Goal: Navigation & Orientation: Find specific page/section

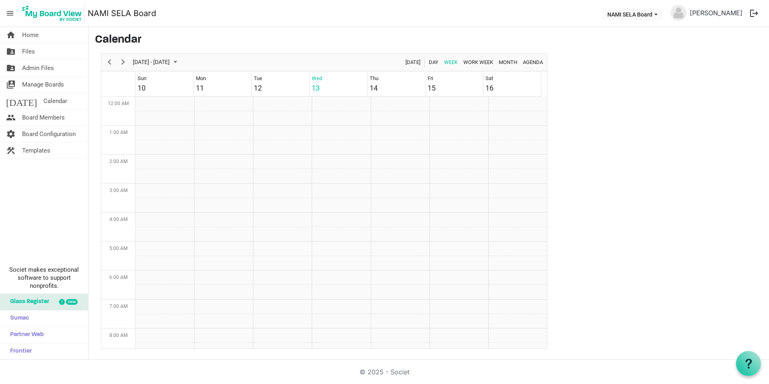
scroll to position [261, 0]
click at [55, 97] on link "today Calendar" at bounding box center [44, 101] width 88 height 16
click at [50, 115] on span "Board Members" at bounding box center [43, 117] width 43 height 16
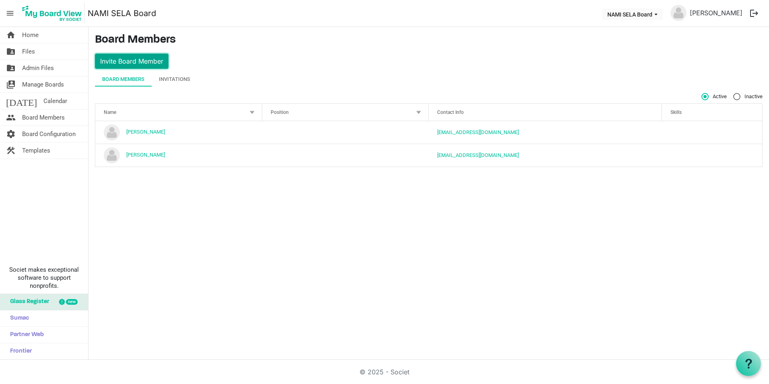
click at [150, 58] on button "Invite Board Member" at bounding box center [132, 61] width 74 height 15
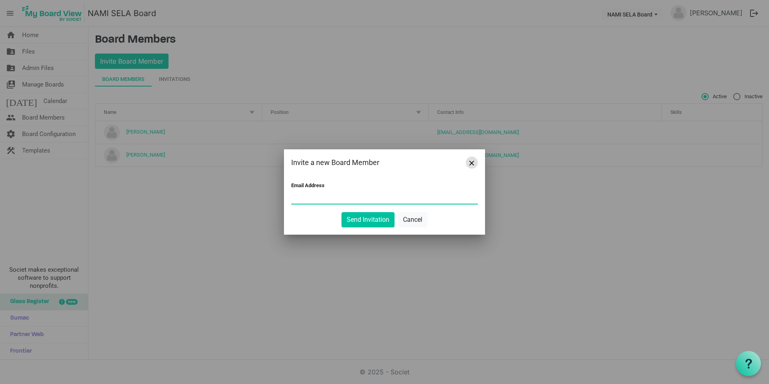
click at [474, 165] on button "Close" at bounding box center [472, 163] width 12 height 12
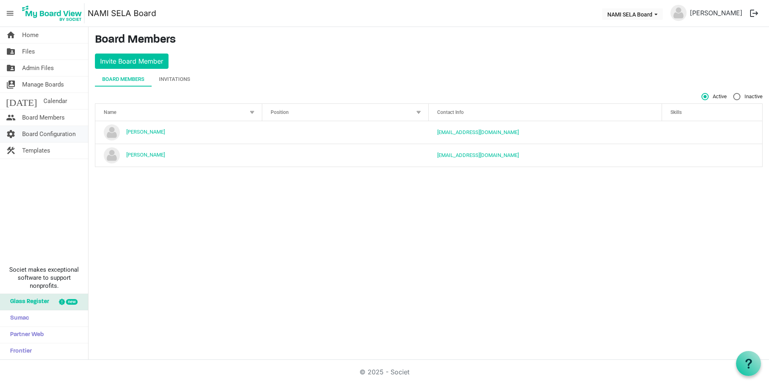
click at [48, 129] on span "Board Configuration" at bounding box center [49, 134] width 54 height 16
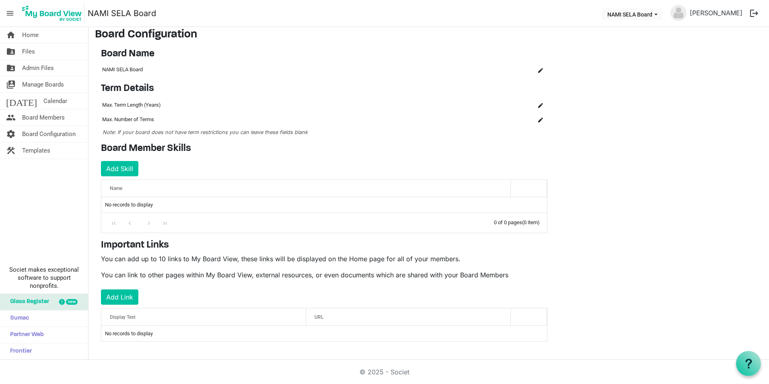
scroll to position [6, 0]
click at [50, 150] on span "Templates" at bounding box center [36, 150] width 28 height 16
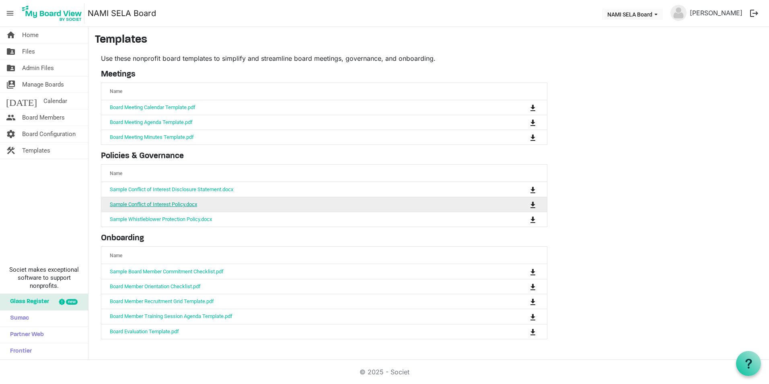
click at [190, 202] on link "Sample Conflict of Interest Policy.docx" at bounding box center [153, 204] width 87 height 6
click at [29, 51] on span "Files" at bounding box center [28, 51] width 13 height 16
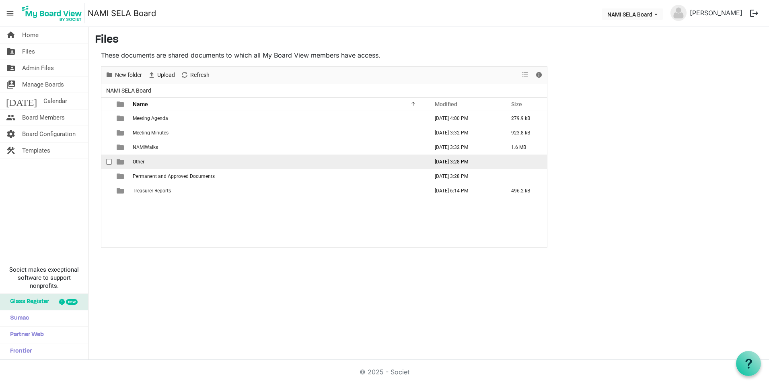
click at [170, 163] on td "Other" at bounding box center [278, 161] width 296 height 14
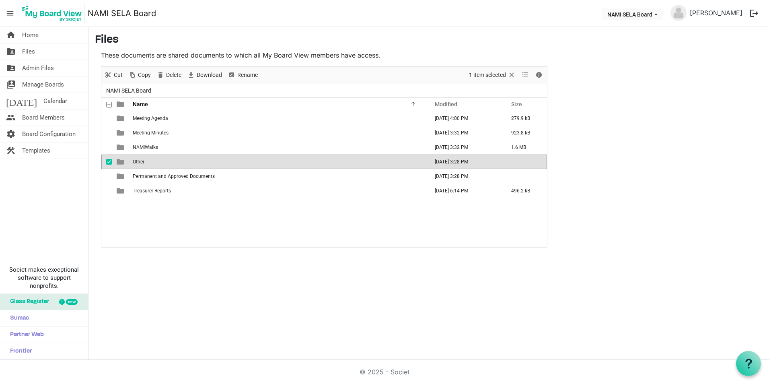
click at [142, 162] on span "Other" at bounding box center [139, 162] width 12 height 6
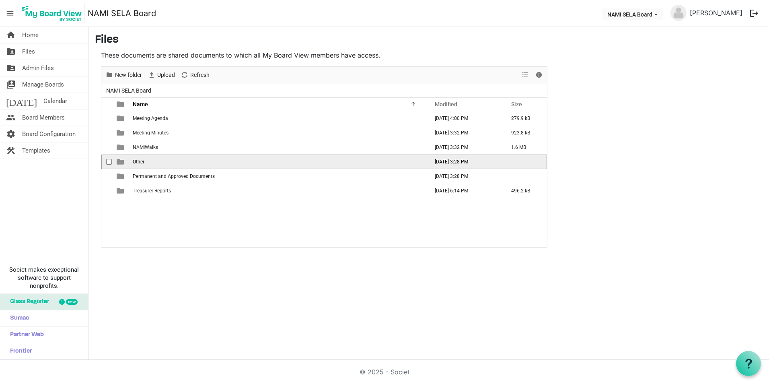
click at [142, 162] on span "Other" at bounding box center [139, 162] width 12 height 6
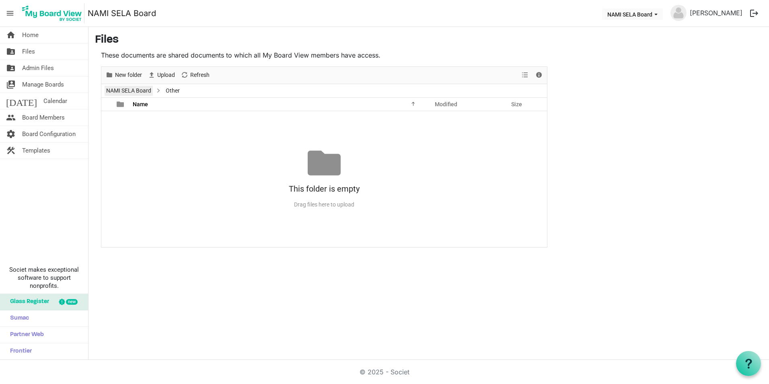
click at [137, 90] on link "NAMI SELA Board" at bounding box center [129, 91] width 48 height 10
